Goal: Task Accomplishment & Management: Use online tool/utility

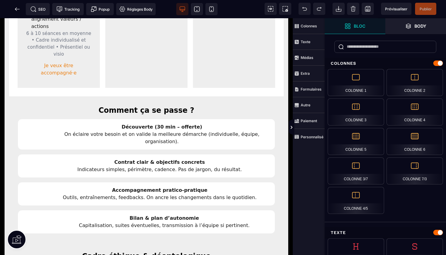
scroll to position [338, 0]
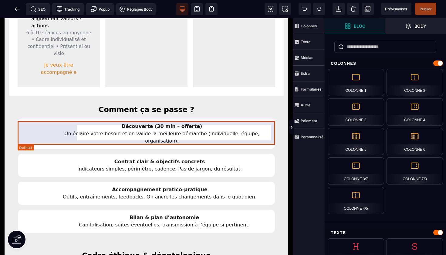
click at [29, 153] on div "Contrat clair & objectifs concrets Indicateurs simples, périmètre, cadence. Pas…" at bounding box center [147, 165] width 258 height 24
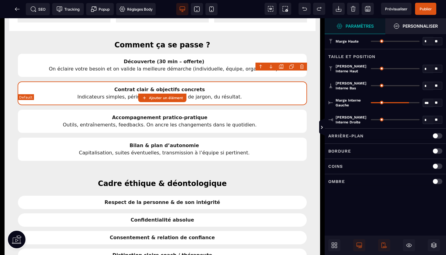
click at [30, 82] on div "Contrat clair & objectifs concrets Indicateurs simples, périmètre, cadence. Pas…" at bounding box center [163, 93] width 290 height 24
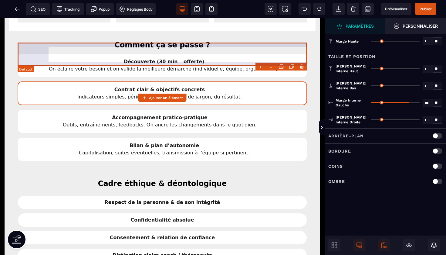
click at [38, 54] on div "Découverte (30 min – offerte) On éclaire votre besoin et on valide la meilleure…" at bounding box center [163, 65] width 290 height 24
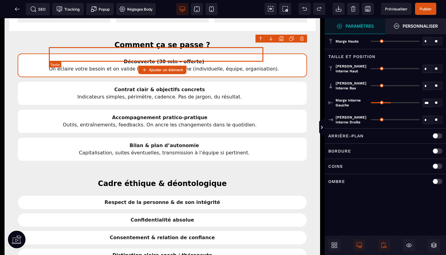
click at [228, 58] on div "Découverte (30 min – offerte) On éclaire votre besoin et on valide la meilleure…" at bounding box center [164, 65] width 230 height 15
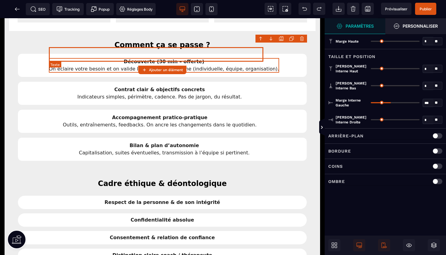
select select "***"
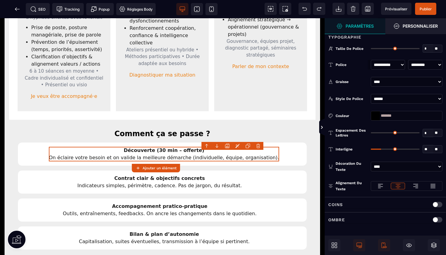
scroll to position [252, 0]
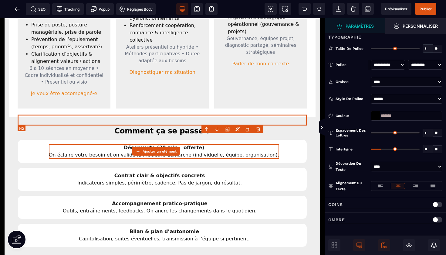
click at [178, 125] on h2 "Comment ça se passe ?" at bounding box center [163, 130] width 290 height 11
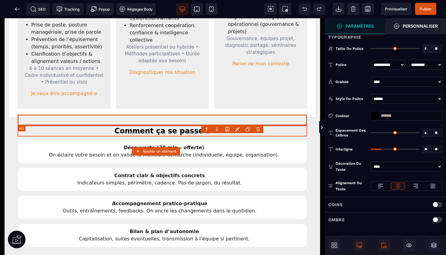
scroll to position [0, 0]
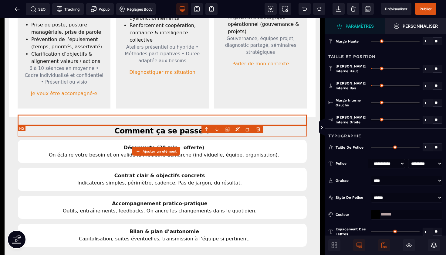
select select "***"
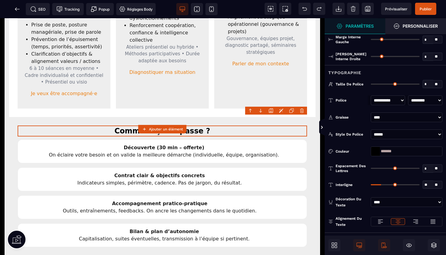
scroll to position [86, 0]
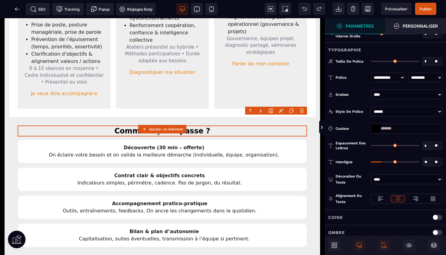
click at [375, 127] on div at bounding box center [375, 128] width 9 height 9
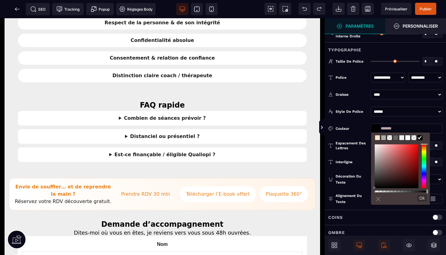
scroll to position [316, 0]
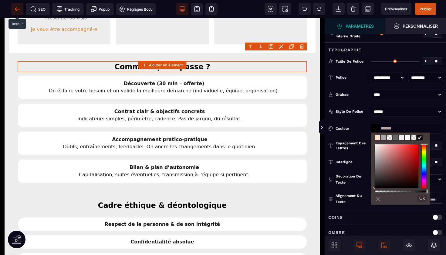
click at [17, 10] on icon at bounding box center [17, 9] width 6 height 6
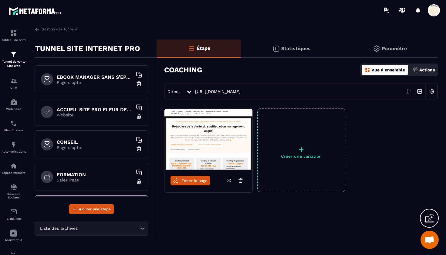
click at [90, 114] on p "Website" at bounding box center [95, 114] width 76 height 5
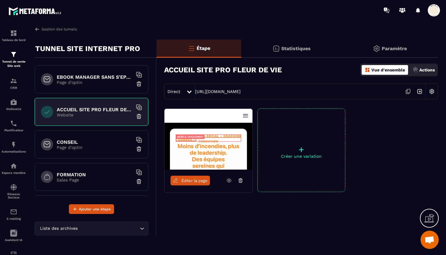
click at [193, 179] on span "Éditer la page" at bounding box center [195, 180] width 26 height 5
